Goal: Task Accomplishment & Management: Manage account settings

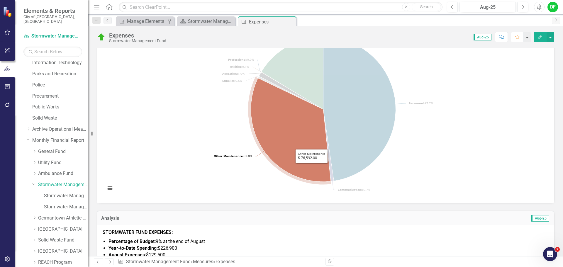
scroll to position [117, 0]
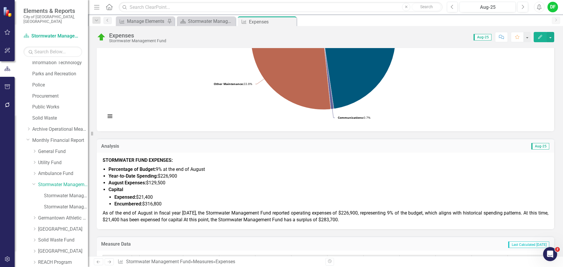
click at [162, 224] on div "STORMWATER FUND EXPENSES: Percentage of Budget: 9% at the end of August Year-to…" at bounding box center [326, 191] width 458 height 77
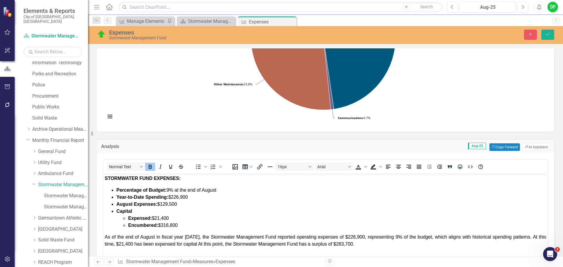
scroll to position [0, 0]
click at [197, 245] on span "As of the end of August in fiscal year [DATE], the Stormwater Management Fund r…" at bounding box center [326, 241] width 442 height 12
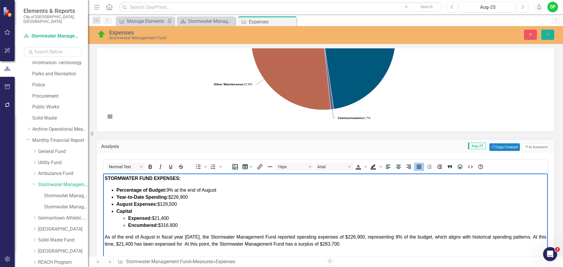
click at [113, 244] on span "As of the end of August in fiscal year [DATE], the Stormwater Management Fund r…" at bounding box center [326, 241] width 442 height 12
click at [212, 244] on span "As of the end of August in fiscal year [DATE], the Stormwater Management Fund r…" at bounding box center [326, 241] width 442 height 12
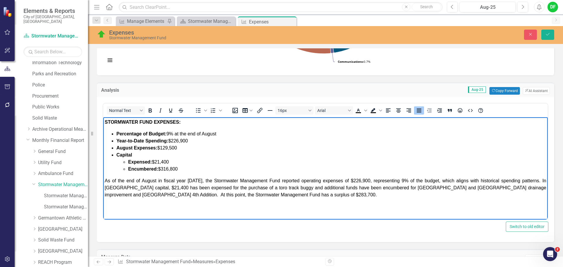
scroll to position [176, 0]
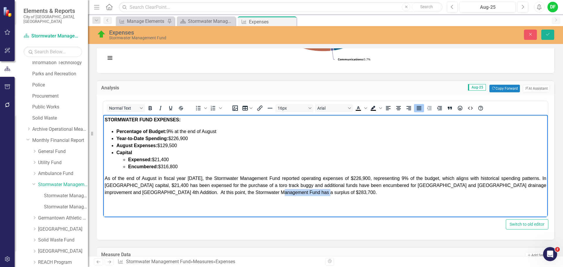
drag, startPoint x: 261, startPoint y: 192, endPoint x: 302, endPoint y: 193, distance: 41.1
click at [302, 193] on span "As of the end of August in fiscal year 2026, the Stormwater Management Fund rep…" at bounding box center [326, 185] width 442 height 19
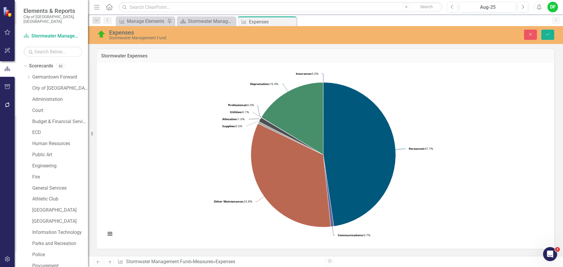
scroll to position [176, 0]
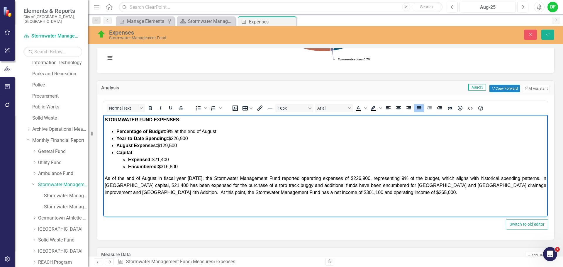
drag, startPoint x: 437, startPoint y: 186, endPoint x: 429, endPoint y: 187, distance: 8.8
click at [429, 187] on span "As of the end of August in fiscal year 2026, the Stormwater Management Fund rep…" at bounding box center [326, 185] width 442 height 19
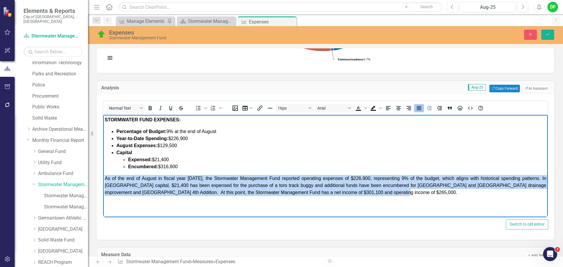
drag, startPoint x: 381, startPoint y: 193, endPoint x: 102, endPoint y: 177, distance: 279.5
click at [103, 177] on html "STORMWATER FUND EXPENSES: Percentage of Budget: 9% at the end of August Year-to…" at bounding box center [325, 159] width 445 height 88
copy span "As of the end of August in fiscal year 2026, the Stormwater Management Fund rep…"
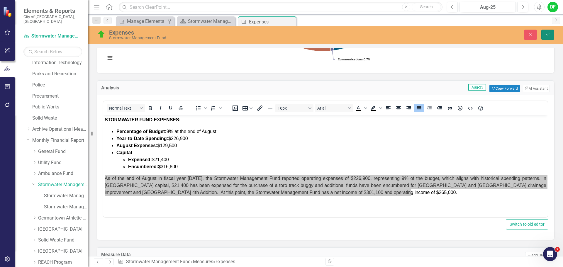
click at [550, 35] on icon "Save" at bounding box center [547, 34] width 5 height 4
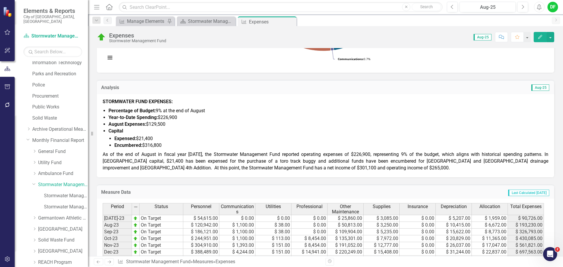
click at [300, 167] on span "As of the end of August in fiscal year 2026, the Stormwater Management Fund rep…" at bounding box center [326, 161] width 446 height 19
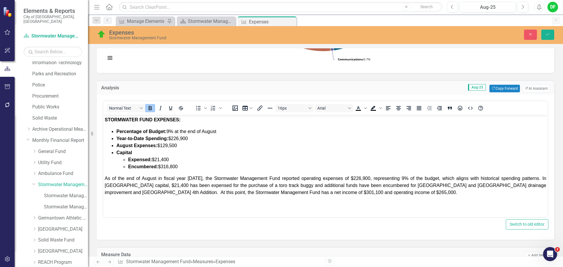
scroll to position [0, 0]
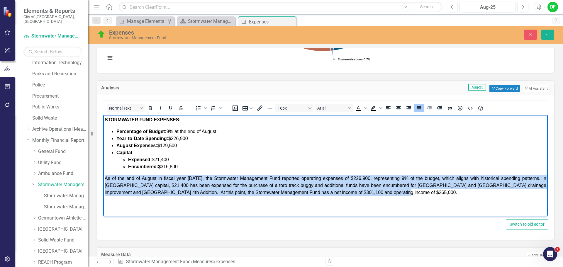
drag, startPoint x: 389, startPoint y: 194, endPoint x: 102, endPoint y: 177, distance: 287.1
click at [103, 177] on html "STORMWATER FUND EXPENSES: Percentage of Budget: 9% at the end of August Year-to…" at bounding box center [325, 159] width 445 height 88
drag, startPoint x: 506, startPoint y: 194, endPoint x: 206, endPoint y: 293, distance: 315.9
click at [103, 179] on html "STORMWATER FUND EXPENSES: Percentage of Budget: 9% at the end of August Year-to…" at bounding box center [325, 159] width 445 height 88
click at [506, 193] on p "﻿As of the end of August in fiscal year 2026, the Stormwater Management Fund re…" at bounding box center [326, 185] width 442 height 21
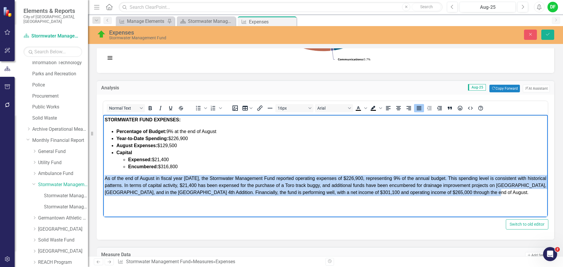
click at [505, 193] on p "﻿As of the end of August in fiscal year 2026, the Stormwater Management Fund re…" at bounding box center [326, 185] width 442 height 21
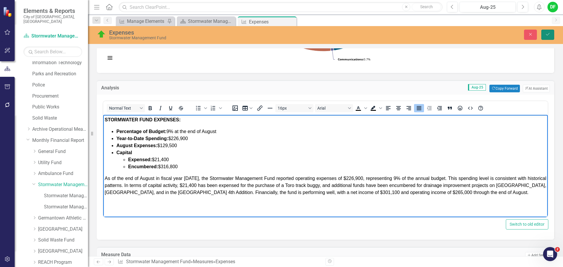
click at [551, 32] on button "Save" at bounding box center [548, 35] width 13 height 10
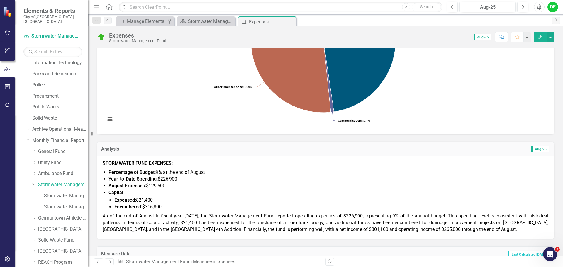
scroll to position [117, 0]
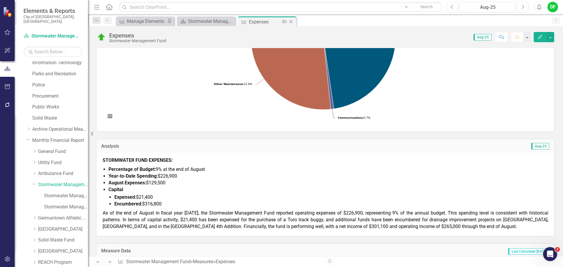
click at [292, 21] on icon "Close" at bounding box center [291, 21] width 6 height 5
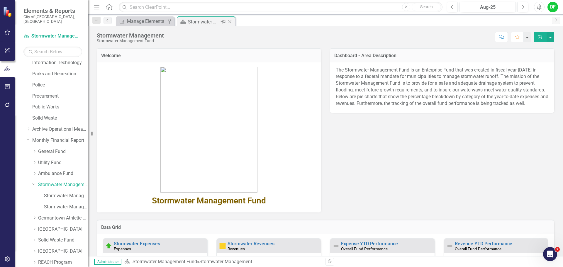
click at [231, 21] on icon "Close" at bounding box center [230, 21] width 6 height 5
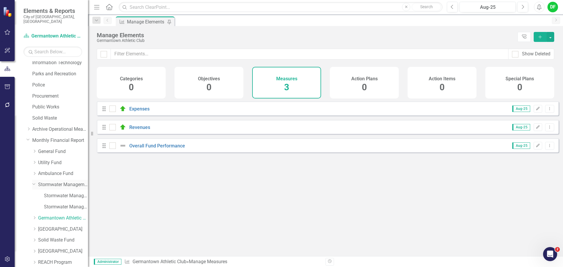
click at [32, 182] on icon "Dropdown" at bounding box center [34, 184] width 4 height 4
click at [36, 172] on icon "Dropdown" at bounding box center [34, 174] width 4 height 4
click at [57, 193] on link "Ambulance Expenditures" at bounding box center [66, 196] width 44 height 7
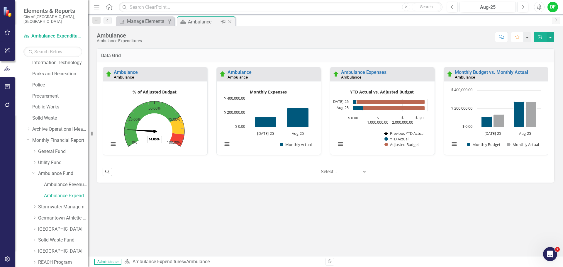
click at [230, 22] on icon "Close" at bounding box center [230, 21] width 6 height 5
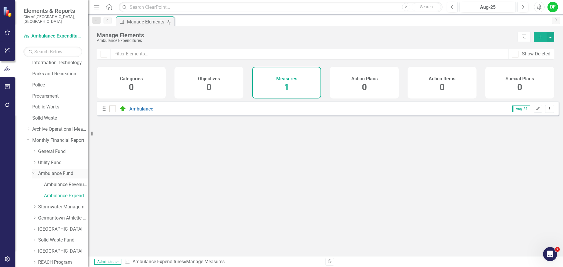
click at [50, 172] on link "Ambulance Fund" at bounding box center [63, 173] width 50 height 7
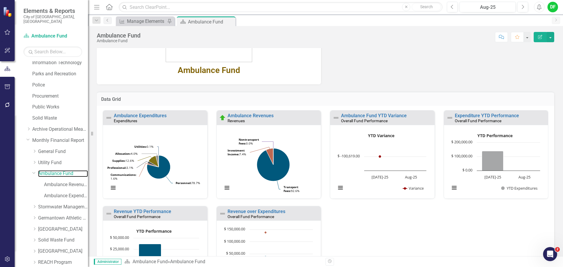
scroll to position [117, 0]
click at [153, 115] on link "Ambulance Expenditures" at bounding box center [140, 116] width 53 height 6
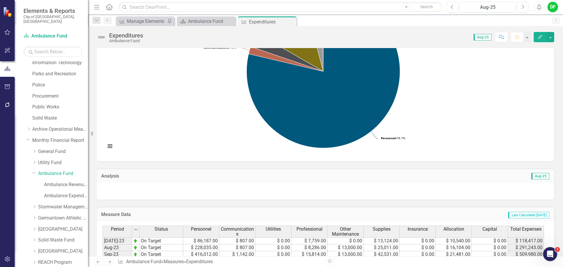
scroll to position [88, 0]
click at [496, 8] on div "Aug-25" at bounding box center [488, 7] width 52 height 7
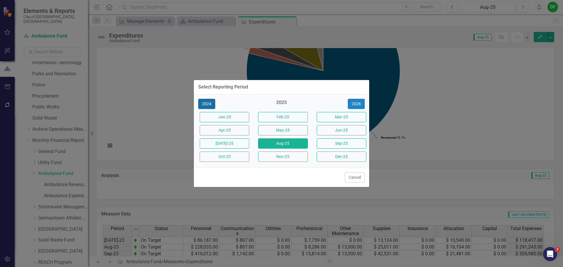
click at [208, 104] on button "2024" at bounding box center [206, 104] width 17 height 10
click at [270, 145] on button "Aug-24" at bounding box center [283, 143] width 50 height 10
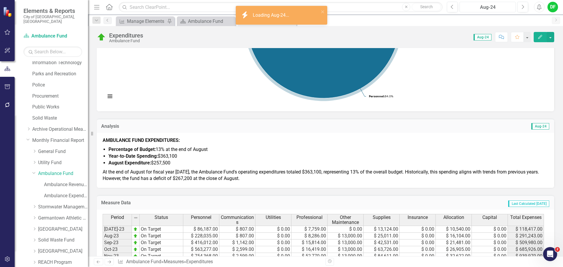
scroll to position [147, 0]
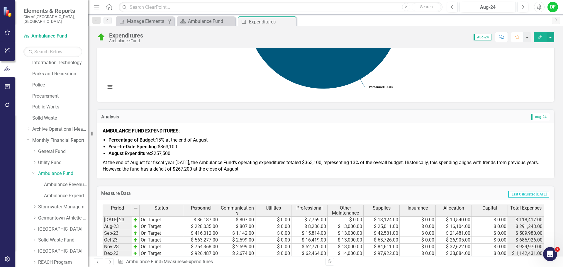
click at [159, 137] on span "Percentage of Budget: 13% at the end of August" at bounding box center [158, 140] width 99 height 6
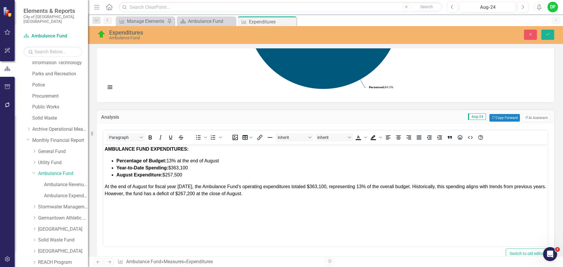
scroll to position [0, 0]
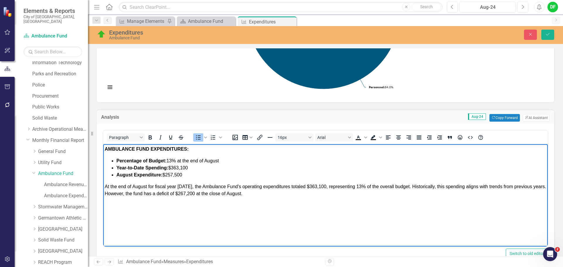
click at [172, 162] on span "Percentage of Budget: 13% at the end of August" at bounding box center [167, 160] width 103 height 5
drag, startPoint x: 192, startPoint y: 167, endPoint x: 172, endPoint y: 166, distance: 19.7
click at [172, 166] on li "Year-to-Date Spending: $363,100" at bounding box center [331, 168] width 430 height 7
drag, startPoint x: 185, startPoint y: 175, endPoint x: 168, endPoint y: 175, distance: 17.6
click at [168, 175] on li "August Expenditure: $257,500" at bounding box center [331, 175] width 430 height 7
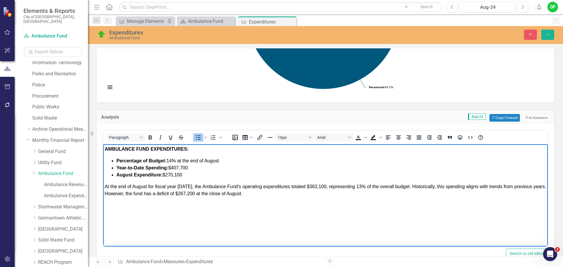
click at [187, 187] on span "At the end of August for fiscal year 2025, the Ambulance Fund's operating expen…" at bounding box center [326, 190] width 442 height 12
drag, startPoint x: 321, startPoint y: 186, endPoint x: 306, endPoint y: 184, distance: 15.7
click at [306, 184] on p "At the end of August for fiscal year 2026, the Ambulance Fund's operating expen…" at bounding box center [326, 190] width 442 height 14
click at [358, 188] on span "At the end of August for fiscal year 2026, the Ambulance Fund's operating expen…" at bounding box center [326, 190] width 442 height 12
drag, startPoint x: 195, startPoint y: 193, endPoint x: 180, endPoint y: 192, distance: 14.7
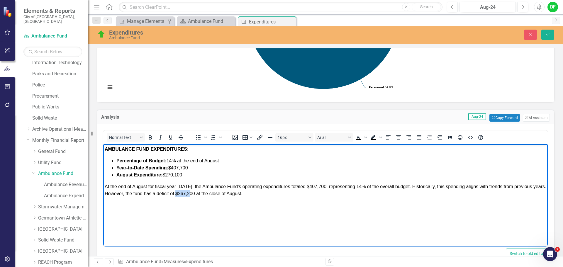
click at [180, 192] on span "At the end of August for fiscal year 2026, the Ambulance Fund's operating expen…" at bounding box center [326, 190] width 442 height 12
click at [550, 34] on icon "Save" at bounding box center [547, 34] width 5 height 4
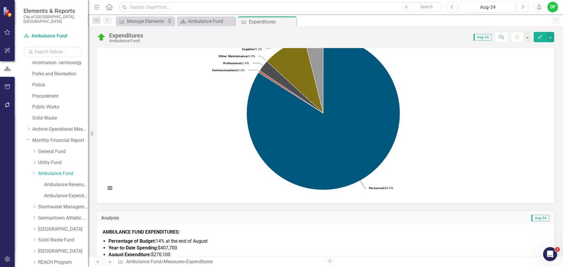
scroll to position [117, 0]
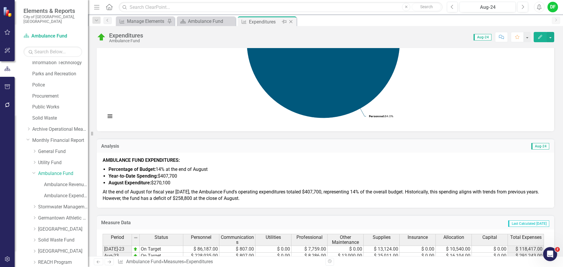
click at [292, 21] on icon "Close" at bounding box center [291, 21] width 6 height 5
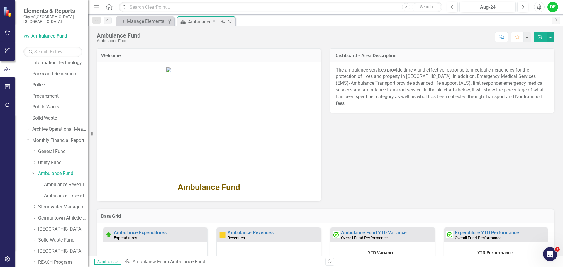
click at [231, 21] on icon "Close" at bounding box center [230, 21] width 6 height 5
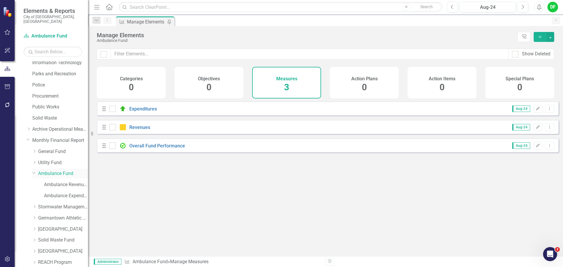
click at [34, 171] on icon "Dropdown" at bounding box center [34, 173] width 4 height 4
click at [34, 161] on icon at bounding box center [34, 162] width 1 height 3
click at [48, 160] on link "Utility Fund" at bounding box center [63, 163] width 50 height 7
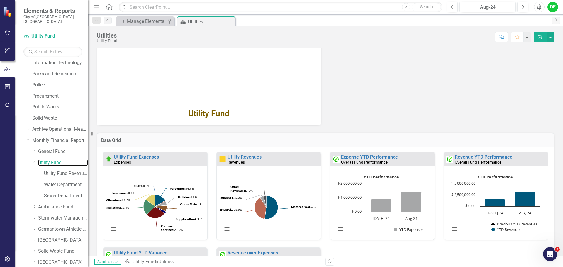
scroll to position [94, 0]
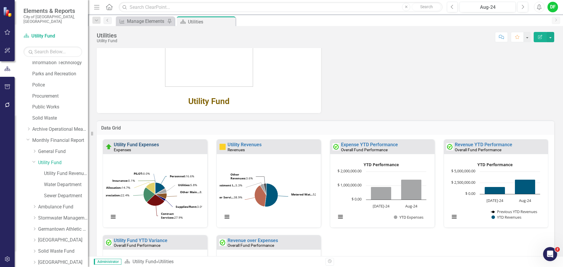
click at [150, 143] on link "Utility Fund Expenses" at bounding box center [136, 145] width 45 height 6
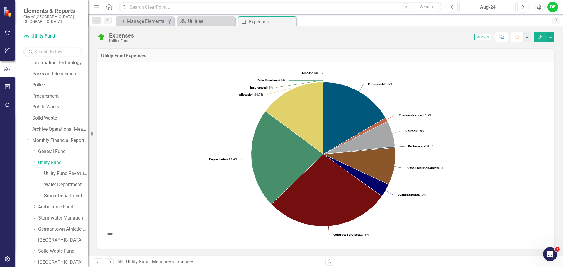
click at [491, 5] on div "Aug-24" at bounding box center [488, 7] width 52 height 7
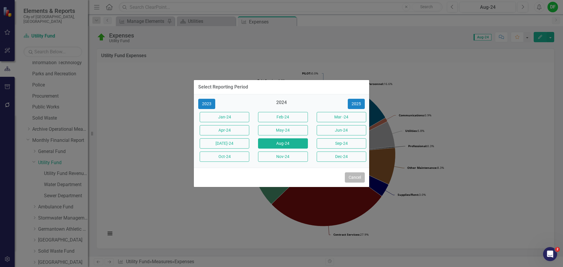
click at [353, 180] on button "Cancel" at bounding box center [355, 178] width 20 height 10
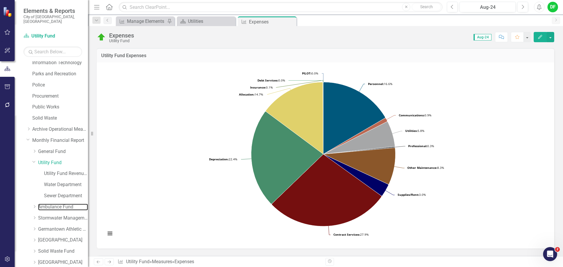
click at [44, 204] on link "Ambulance Fund" at bounding box center [63, 207] width 50 height 7
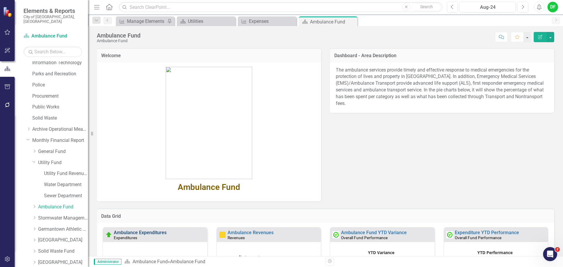
click at [160, 233] on link "Ambulance Expenditures" at bounding box center [140, 233] width 53 height 6
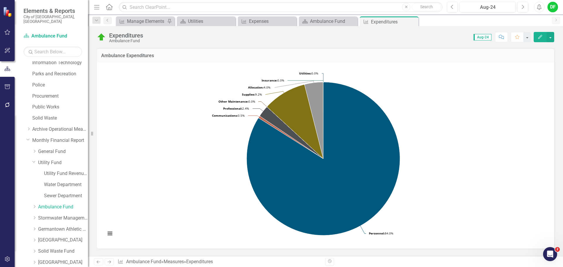
scroll to position [117, 0]
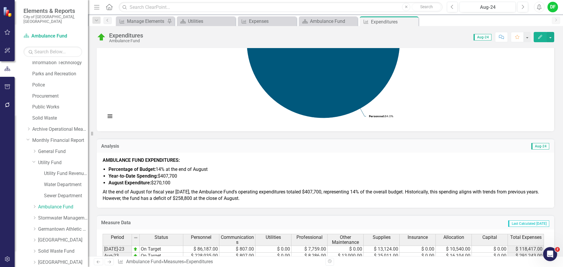
click at [232, 192] on span "At the end of August for fiscal year 2026, the Ambulance Fund's operating expen…" at bounding box center [321, 195] width 437 height 12
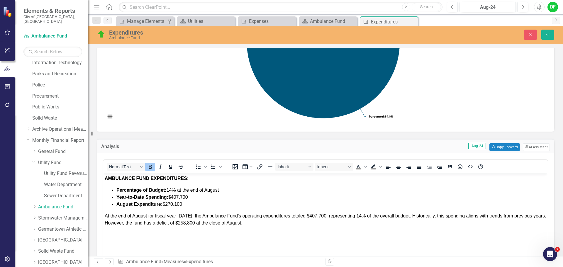
scroll to position [0, 0]
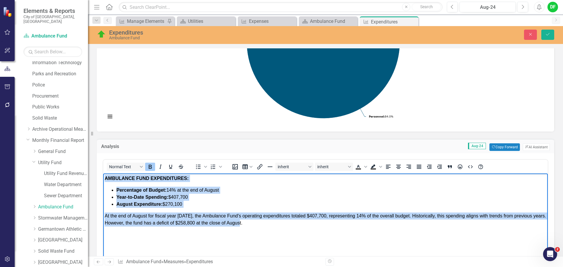
drag, startPoint x: 251, startPoint y: 224, endPoint x: 102, endPoint y: 177, distance: 157.1
click at [103, 177] on html "AMBULANCE FUND EXPENDITURES: Percentage of Budget: 14% at the end of August Yea…" at bounding box center [325, 218] width 445 height 88
copy body "AMBULANCE FUND EXPENDITURES: Percentage of Budget: 14% at the end of August Yea…"
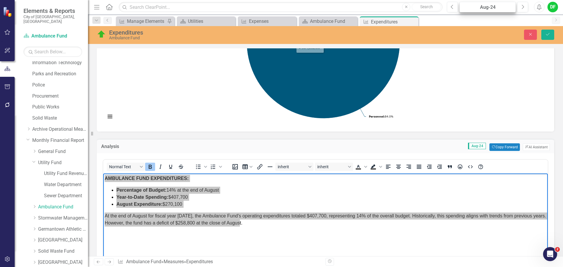
click at [494, 8] on div "Aug-24" at bounding box center [488, 7] width 52 height 7
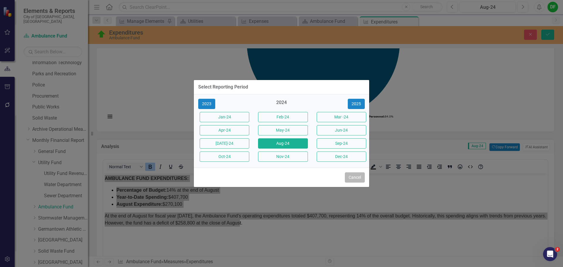
click at [357, 179] on button "Cancel" at bounding box center [355, 178] width 20 height 10
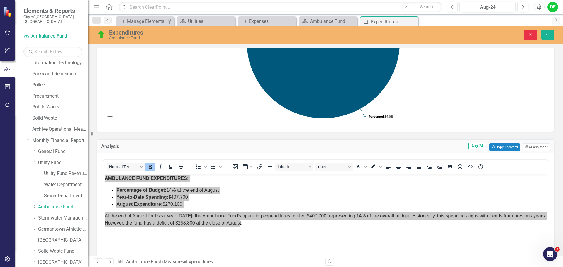
click at [534, 35] on button "Close" at bounding box center [530, 35] width 13 height 10
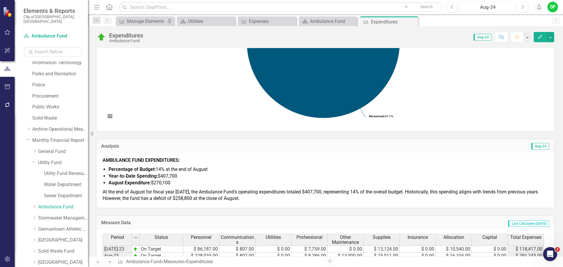
click at [496, 6] on div "Aug-24" at bounding box center [488, 7] width 52 height 7
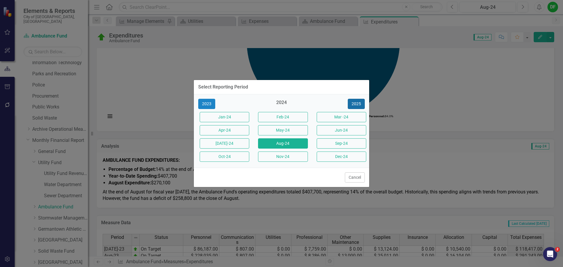
click at [354, 107] on button "2025" at bounding box center [356, 104] width 17 height 10
click at [294, 145] on button "Aug-25" at bounding box center [283, 143] width 50 height 10
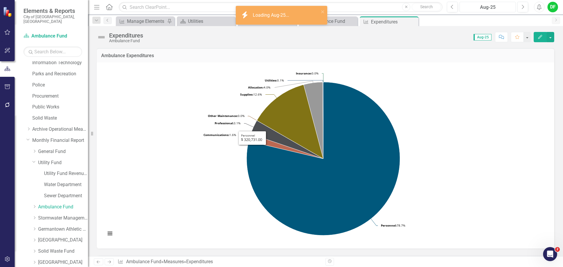
scroll to position [147, 0]
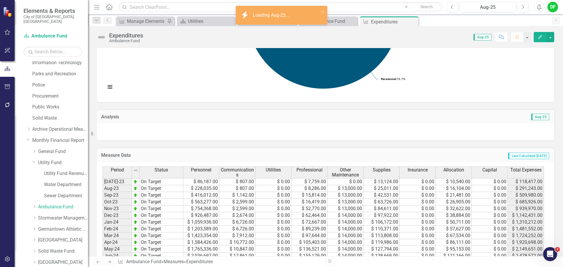
click at [141, 132] on div at bounding box center [326, 132] width 458 height 17
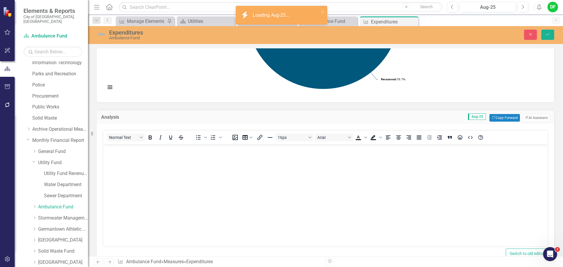
scroll to position [0, 0]
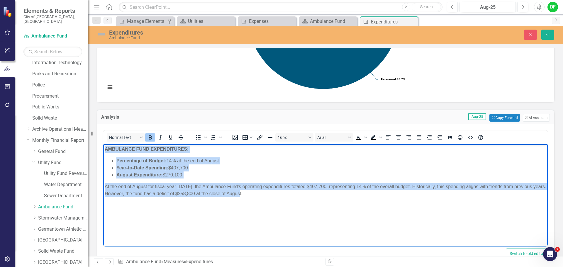
drag, startPoint x: 250, startPoint y: 195, endPoint x: 103, endPoint y: 148, distance: 154.6
click at [103, 148] on html "AMBULANCE FUND EXPENDITURES: Percentage of Budget: 14% at the end of August Yea…" at bounding box center [325, 188] width 445 height 88
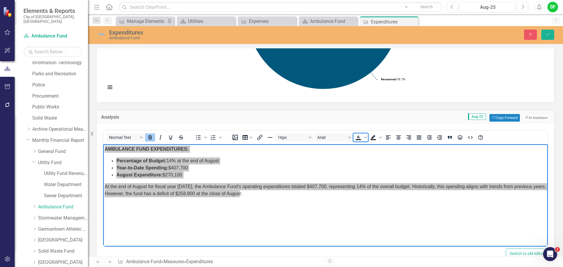
click at [360, 139] on icon "Text color Black" at bounding box center [358, 137] width 7 height 7
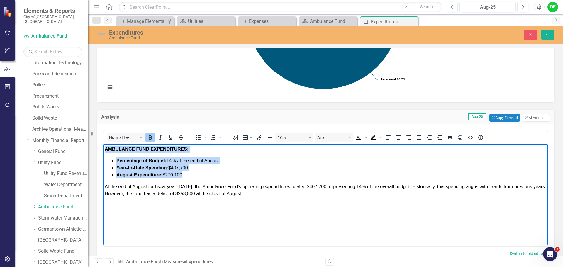
click at [264, 196] on p "At the end of August for fiscal year 2026, the Ambulance Fund's operating expen…" at bounding box center [326, 190] width 442 height 14
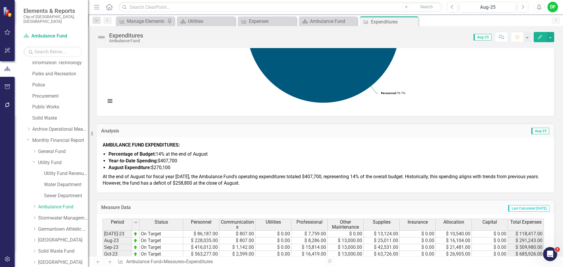
scroll to position [147, 0]
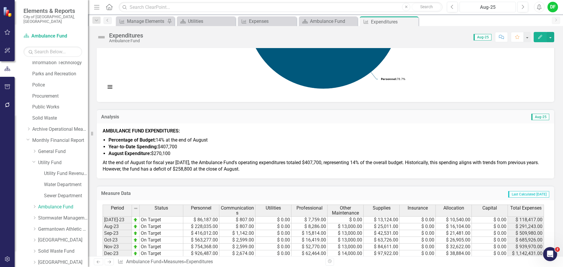
click at [493, 3] on button "Aug-25" at bounding box center [488, 7] width 56 height 11
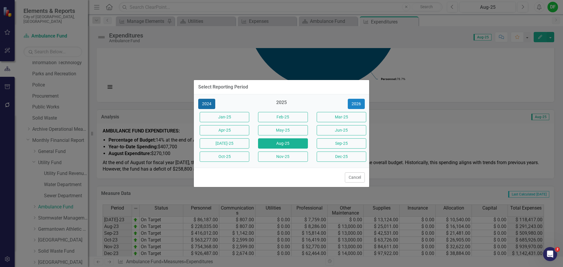
click at [206, 105] on button "2024" at bounding box center [206, 104] width 17 height 10
click at [275, 141] on button "Aug-24" at bounding box center [283, 143] width 50 height 10
